Goal: Check status

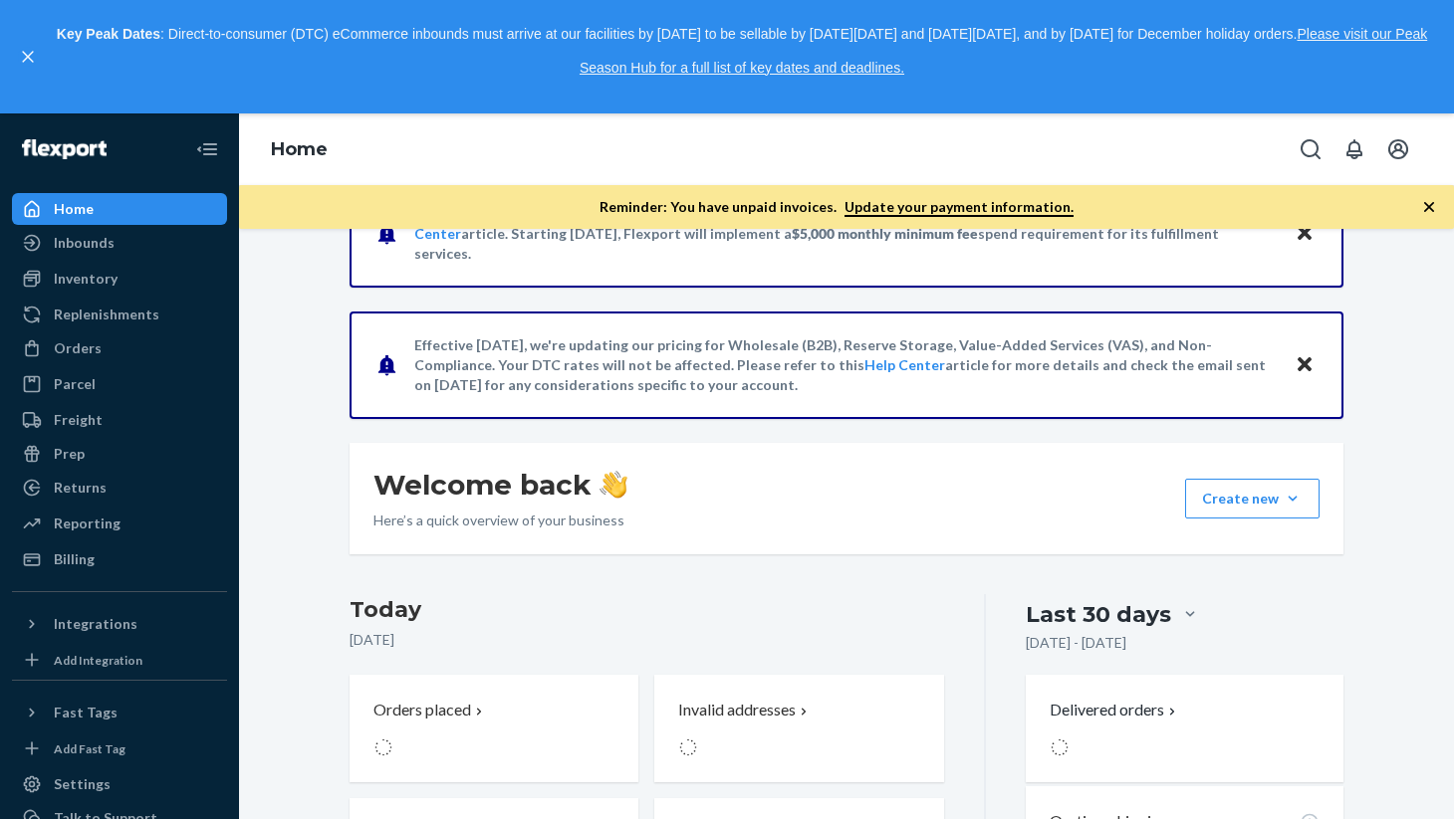
scroll to position [116, 0]
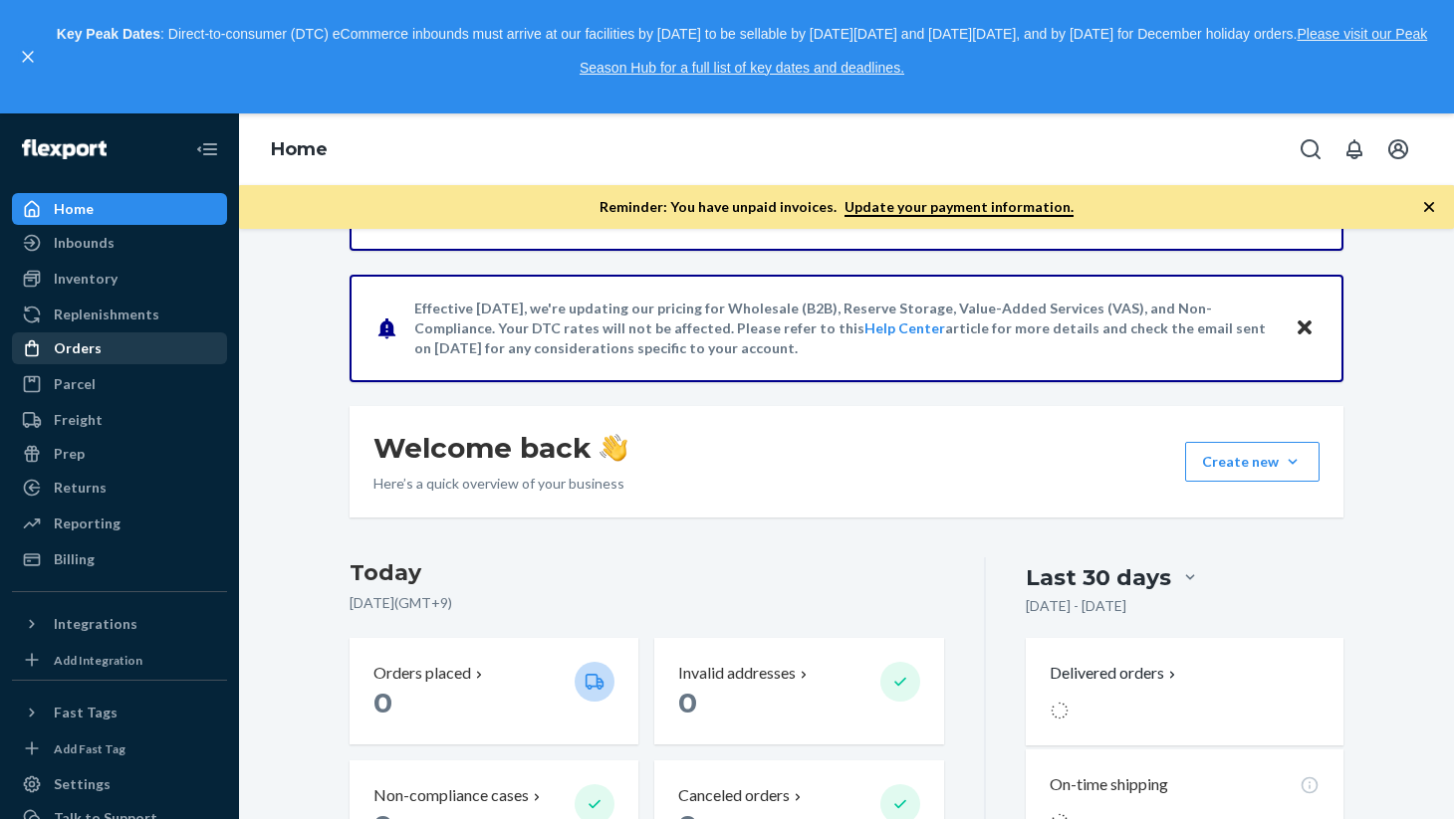
click at [82, 346] on div "Orders" at bounding box center [78, 349] width 48 height 20
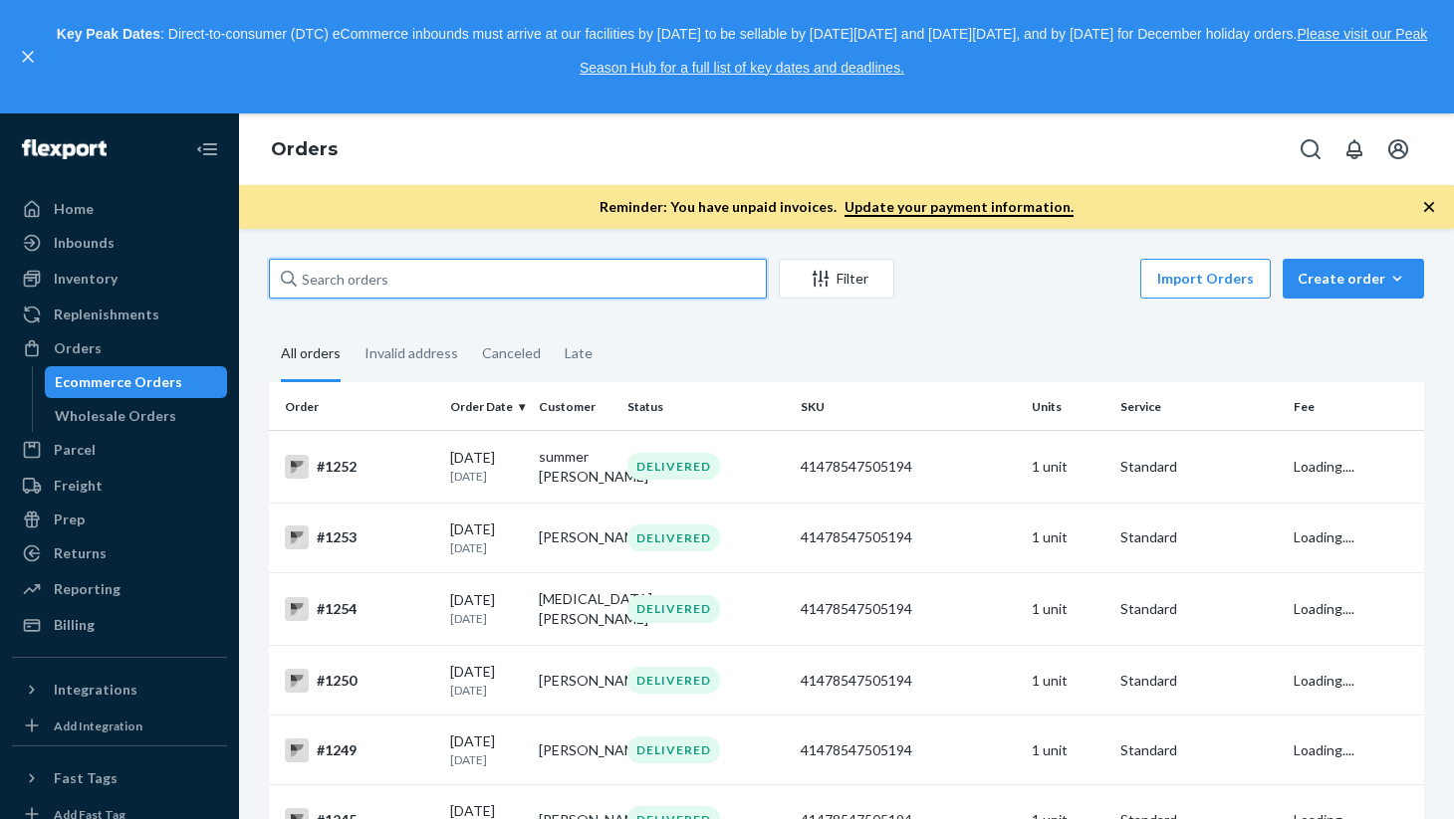
click at [328, 268] on input "text" at bounding box center [518, 279] width 498 height 40
paste input "summer [PERSON_NAME]"
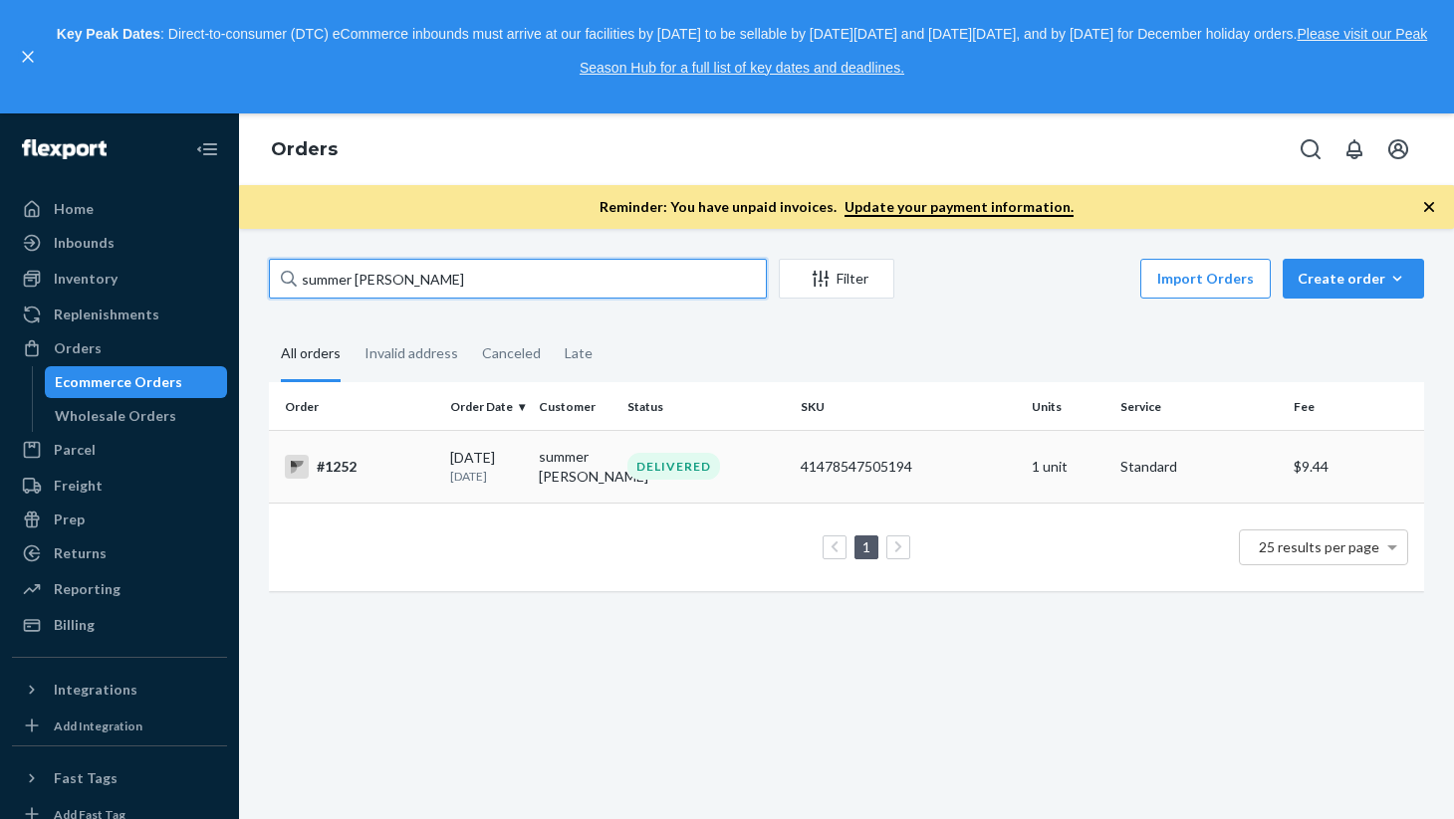
type input "summer [PERSON_NAME]"
click at [356, 472] on div "#1252" at bounding box center [359, 467] width 149 height 24
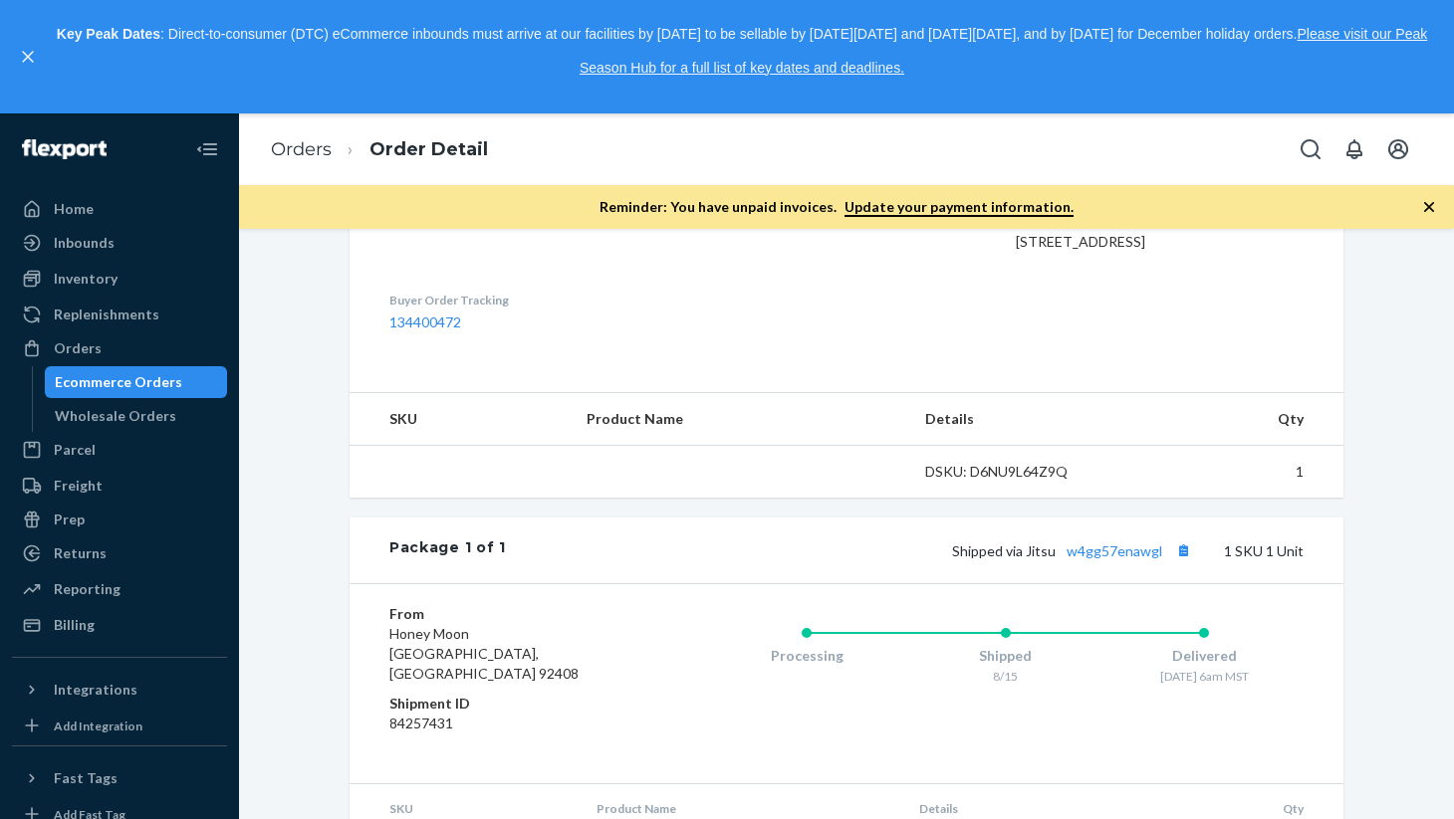
scroll to position [601, 0]
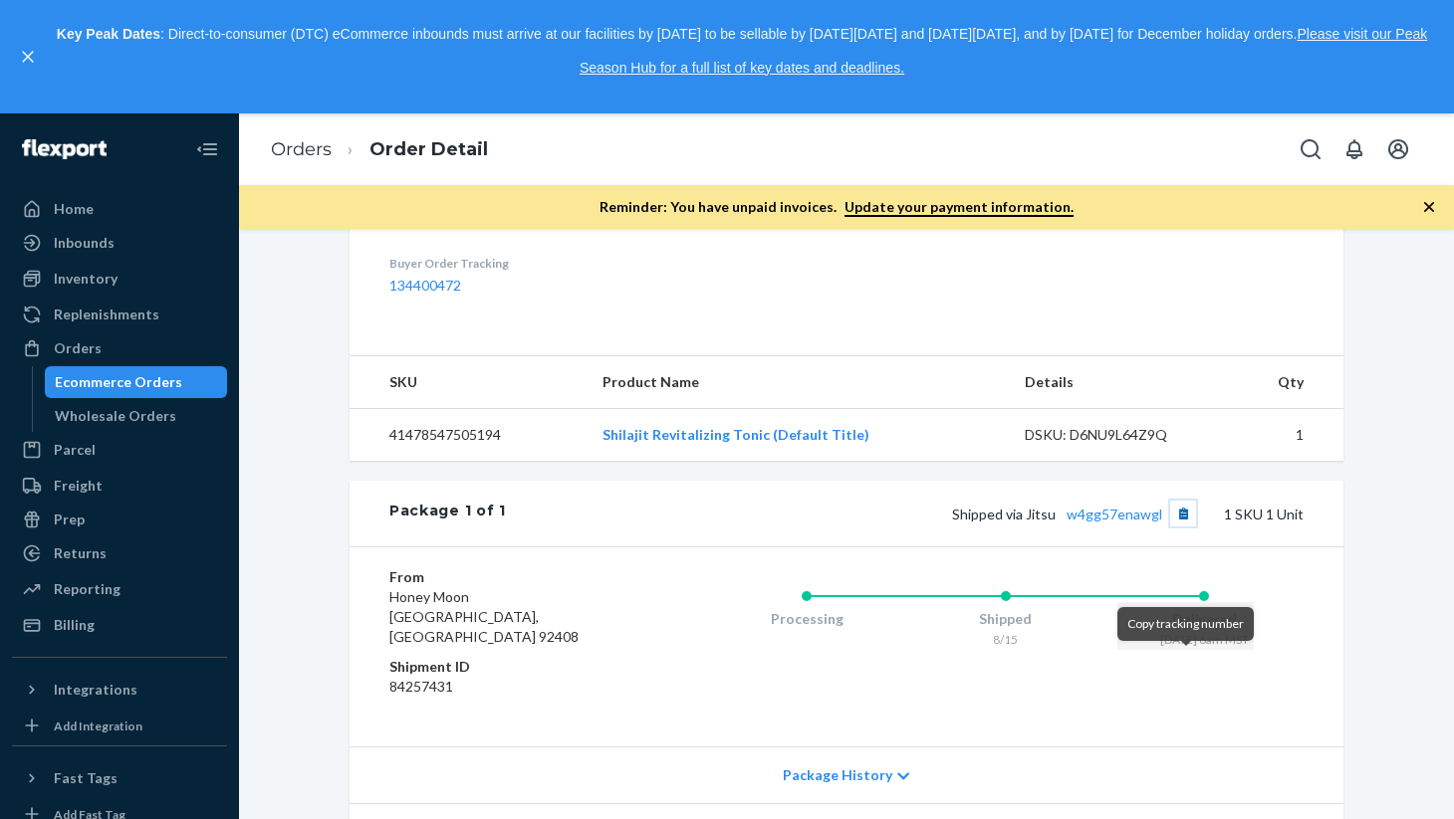
click at [1185, 527] on button "Copy tracking number" at bounding box center [1183, 514] width 26 height 26
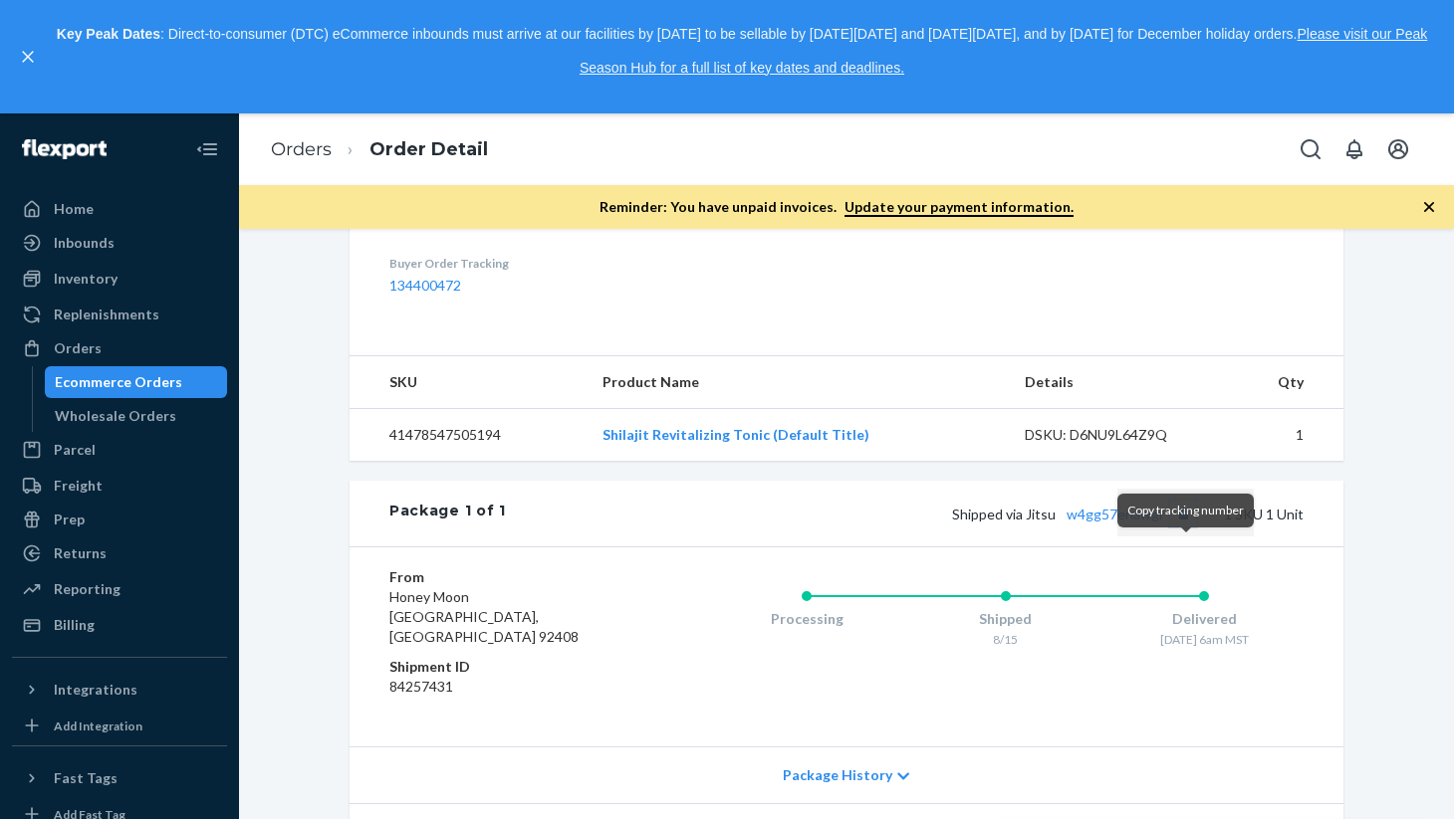
click at [1190, 527] on button "Copy tracking number" at bounding box center [1183, 514] width 26 height 26
